Goal: Transaction & Acquisition: Book appointment/travel/reservation

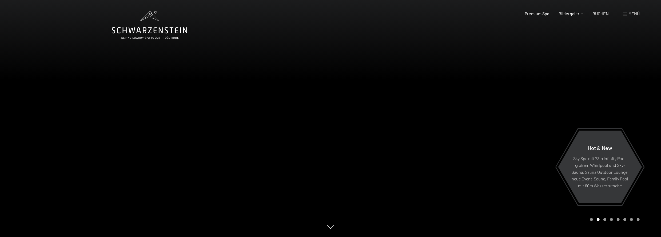
click at [152, 30] on icon at bounding box center [150, 25] width 76 height 29
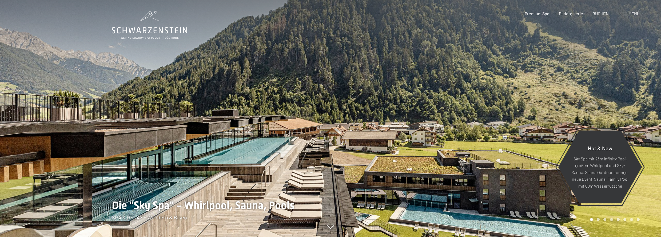
click at [633, 13] on span "Menü" at bounding box center [634, 13] width 11 height 5
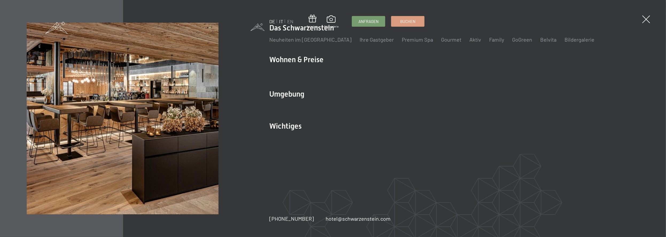
click at [280, 20] on link "IT" at bounding box center [281, 21] width 4 height 6
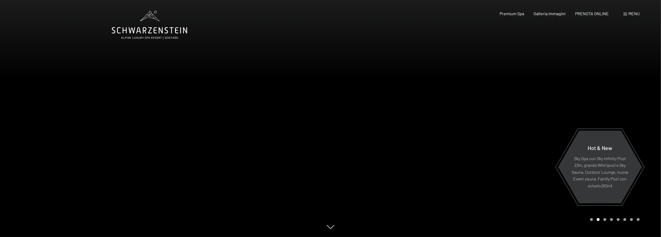
click at [629, 15] on span "Menu" at bounding box center [634, 13] width 11 height 5
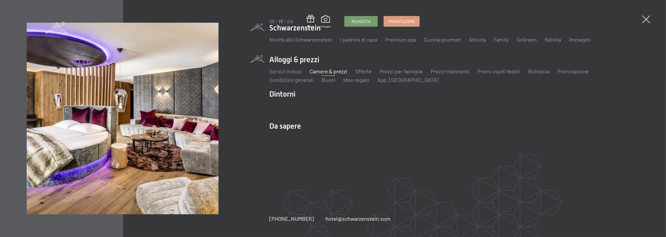
click at [325, 72] on link "Camere & prezzi" at bounding box center [328, 71] width 38 height 6
click at [322, 72] on link "Camere & prezzi" at bounding box center [328, 71] width 38 height 6
click at [336, 73] on link "Camere & prezzi" at bounding box center [328, 71] width 38 height 6
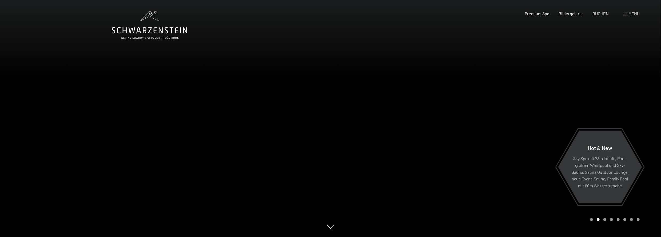
click at [626, 14] on span at bounding box center [626, 14] width 4 height 3
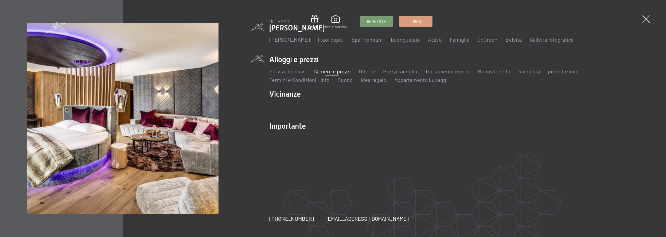
click at [331, 70] on font "Camere e prezzi" at bounding box center [331, 71] width 37 height 6
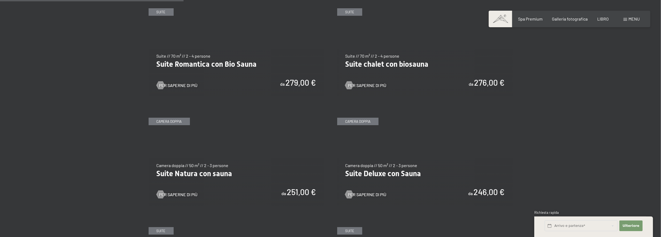
scroll to position [507, 0]
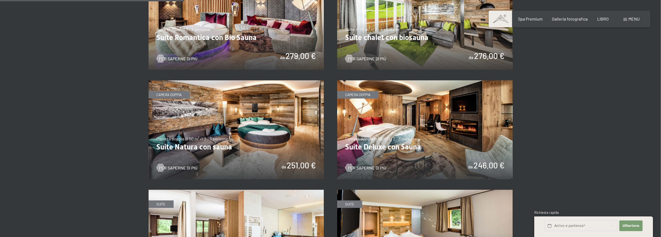
click at [420, 112] on img at bounding box center [425, 129] width 176 height 99
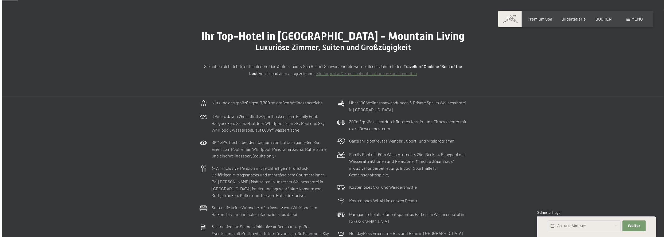
scroll to position [0, 0]
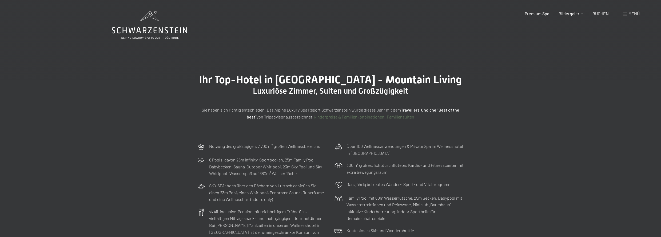
click at [631, 13] on span "Menü" at bounding box center [634, 13] width 11 height 5
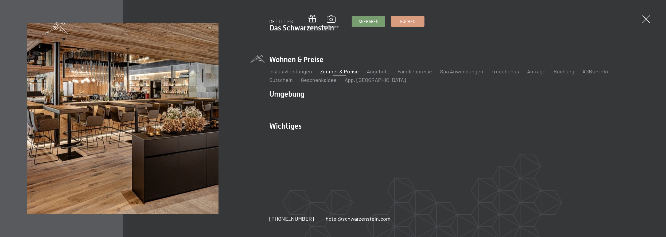
click at [282, 22] on link "IT" at bounding box center [281, 21] width 4 height 6
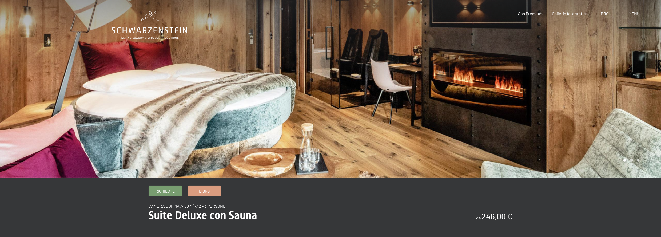
click at [613, 92] on div at bounding box center [496, 89] width 331 height 178
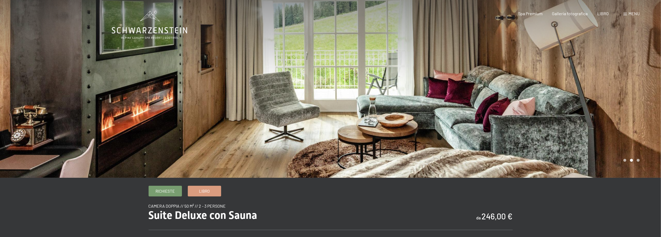
click at [613, 92] on div at bounding box center [496, 89] width 331 height 178
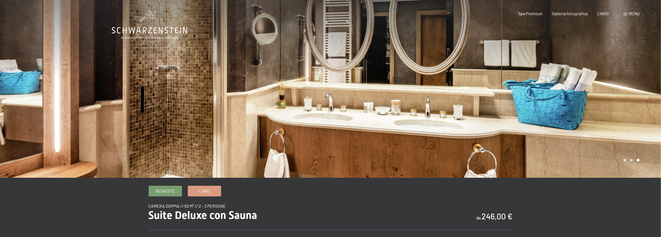
click at [613, 92] on div at bounding box center [496, 89] width 331 height 178
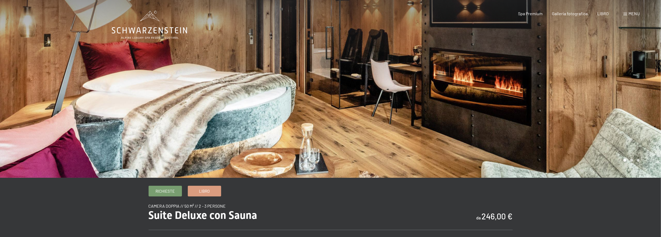
click at [613, 92] on div at bounding box center [496, 89] width 331 height 178
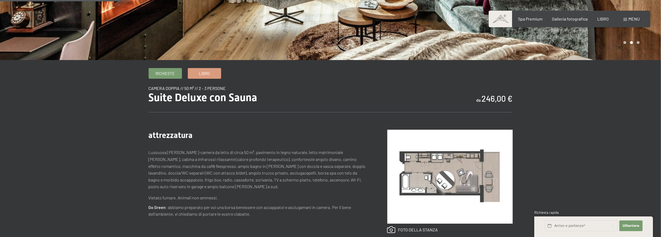
scroll to position [133, 0]
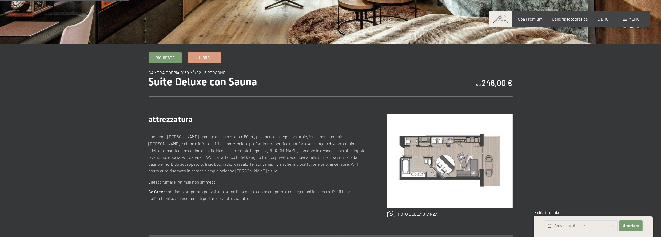
click at [437, 165] on img at bounding box center [450, 161] width 125 height 94
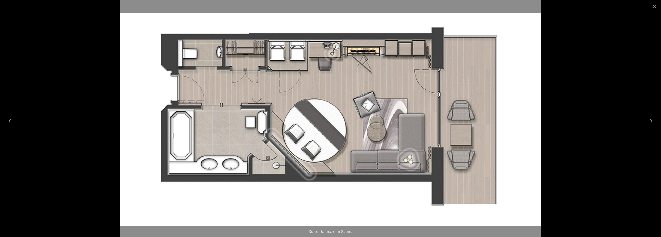
click at [293, 51] on img at bounding box center [331, 118] width 422 height 237
click at [281, 59] on img at bounding box center [331, 118] width 422 height 237
click at [15, 120] on button "Diapositiva precedente" at bounding box center [10, 121] width 11 height 10
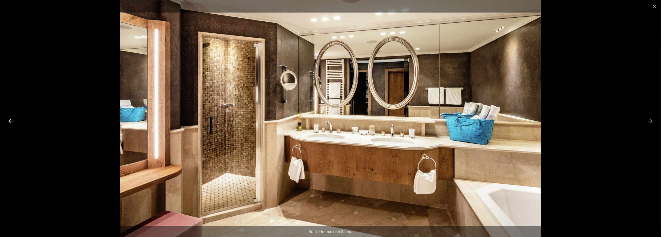
click at [14, 120] on button "Diapositiva precedente" at bounding box center [10, 121] width 11 height 10
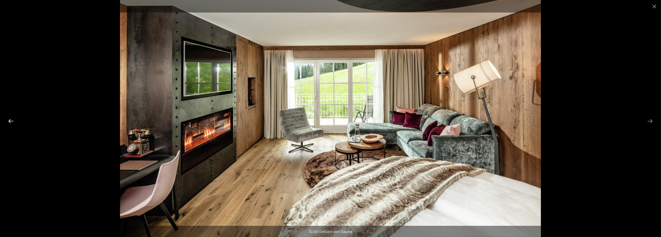
click at [13, 120] on button "Diapositiva precedente" at bounding box center [10, 121] width 11 height 10
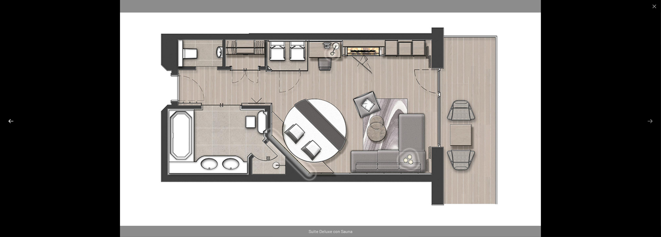
click at [13, 120] on button "Diapositiva precedente" at bounding box center [10, 121] width 11 height 10
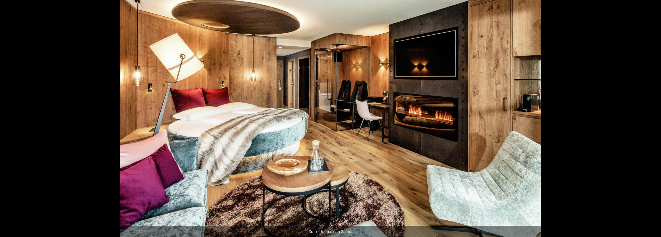
click at [13, 120] on button "Diapositiva precedente" at bounding box center [8, 121] width 11 height 10
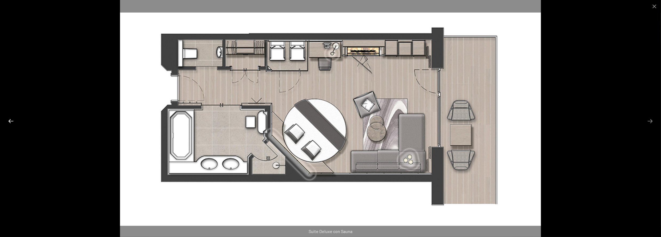
click at [13, 120] on button "Diapositiva precedente" at bounding box center [10, 121] width 11 height 10
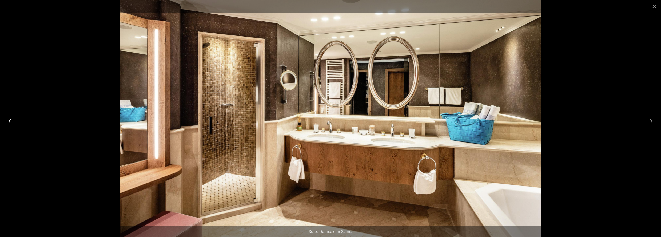
click at [13, 120] on button "Diapositiva precedente" at bounding box center [10, 121] width 11 height 10
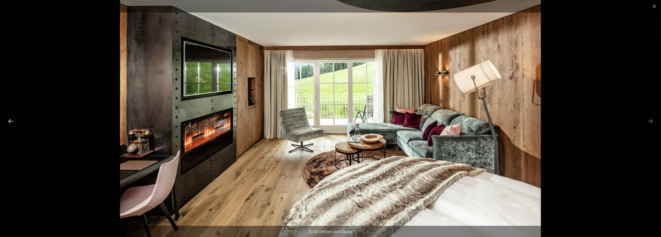
click at [13, 120] on button "Diapositiva precedente" at bounding box center [10, 121] width 11 height 10
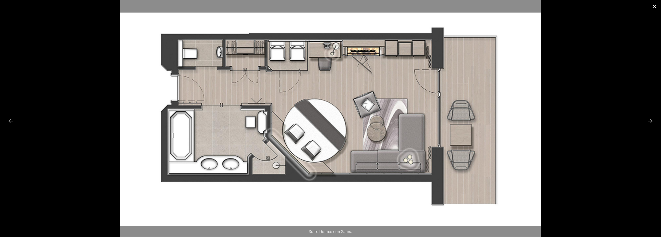
click at [652, 5] on button "Chiudi galleria" at bounding box center [654, 6] width 13 height 13
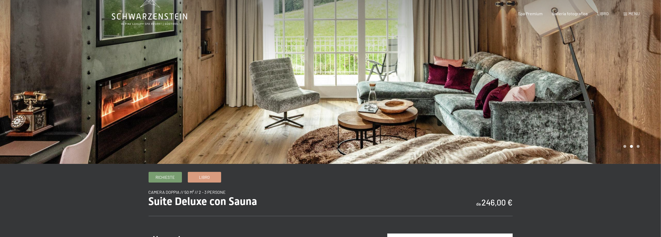
scroll to position [0, 0]
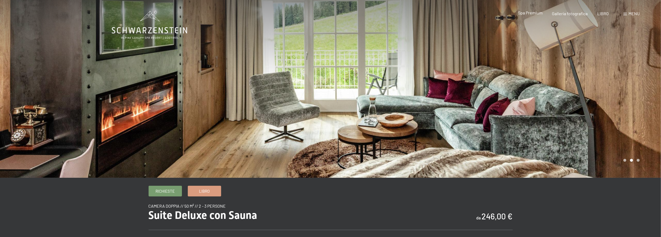
click at [534, 12] on font "Spa Premium" at bounding box center [530, 12] width 25 height 5
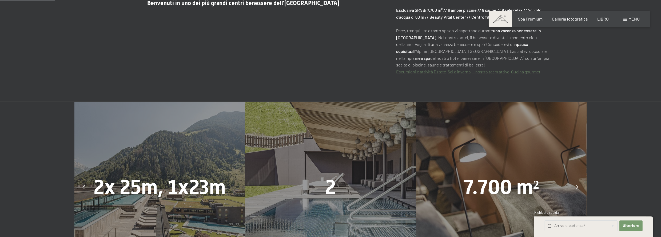
scroll to position [347, 0]
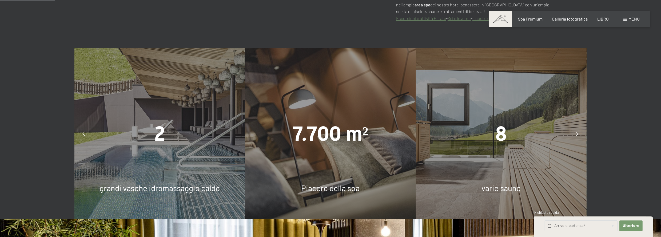
click at [577, 133] on icon at bounding box center [578, 134] width 2 height 4
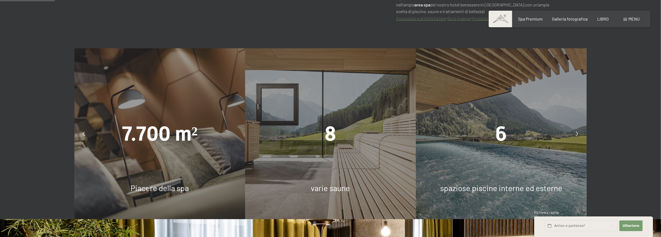
click at [577, 133] on icon at bounding box center [578, 134] width 2 height 4
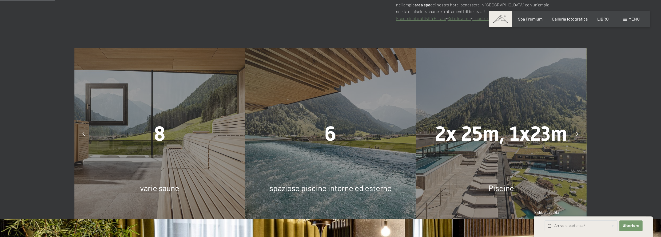
click at [578, 133] on icon at bounding box center [578, 134] width 2 height 4
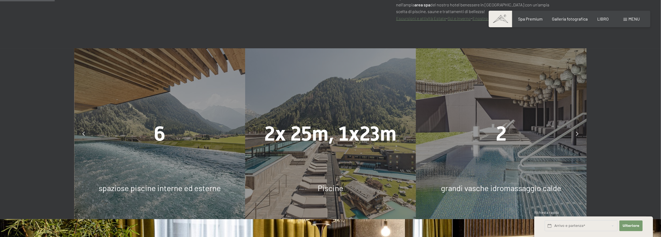
click at [578, 133] on icon at bounding box center [578, 134] width 2 height 4
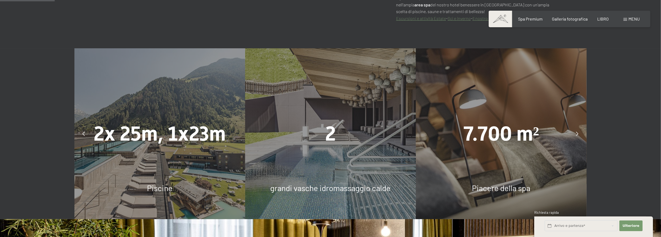
click at [578, 133] on icon at bounding box center [578, 134] width 2 height 4
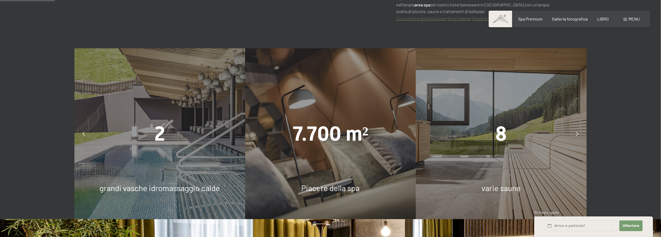
click at [578, 133] on icon at bounding box center [578, 134] width 2 height 4
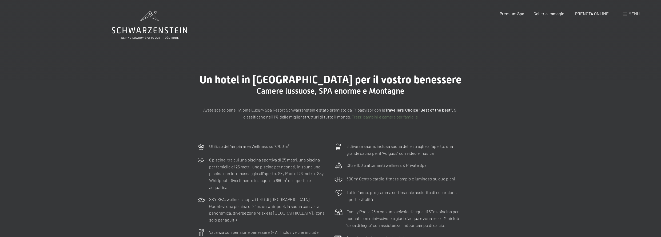
click at [624, 13] on div "Prenotazione Richiesta Premium Spa Galleria immagini PRENOTA ONLINE Menu DE IT …" at bounding box center [560, 14] width 159 height 6
click at [625, 14] on span at bounding box center [626, 14] width 4 height 3
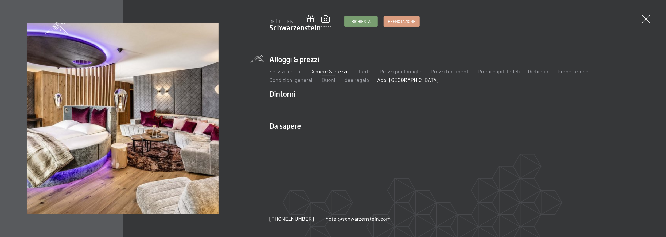
click at [394, 79] on link "App. [GEOGRAPHIC_DATA]" at bounding box center [407, 80] width 61 height 6
